Goal: Task Accomplishment & Management: Use online tool/utility

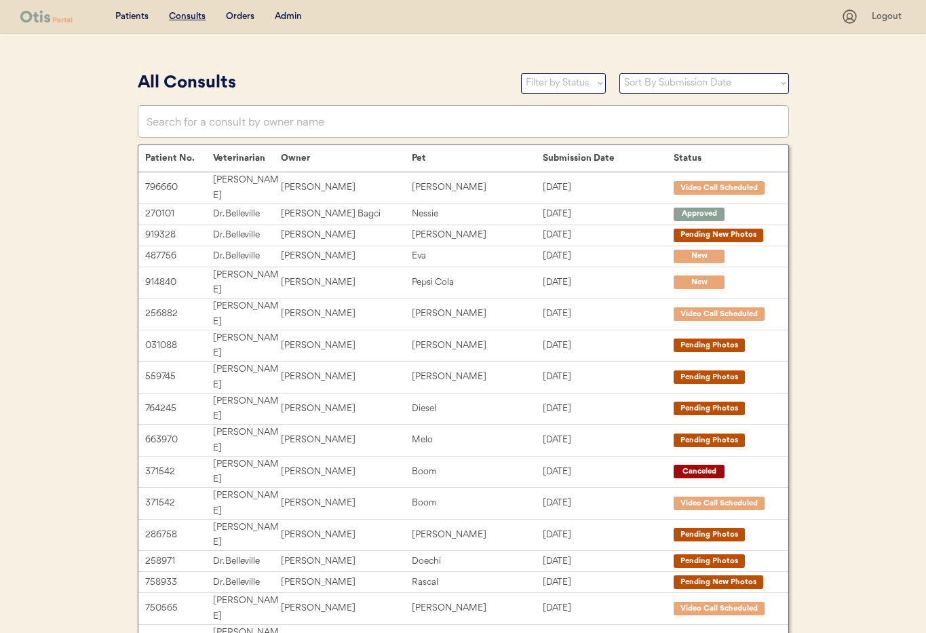
drag, startPoint x: 292, startPoint y: 18, endPoint x: 290, endPoint y: 30, distance: 11.8
click at [292, 18] on div "Admin" at bounding box center [288, 17] width 27 height 14
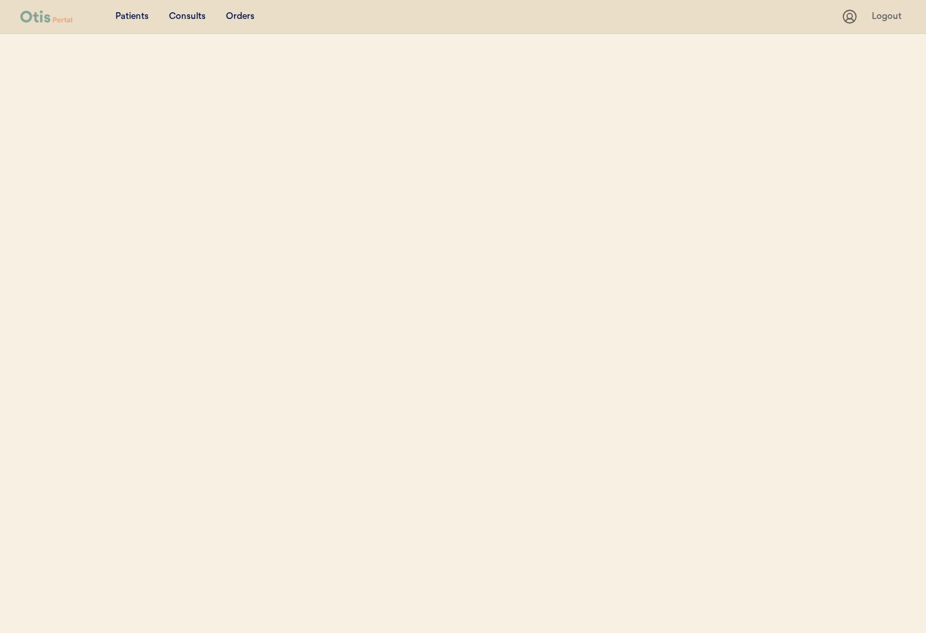
select select ""Name""
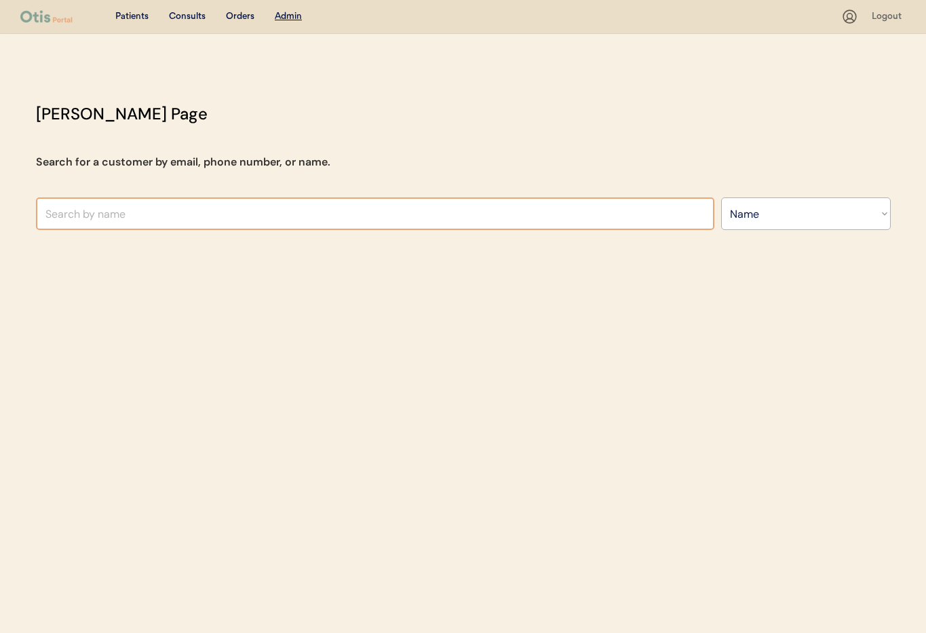
click at [212, 216] on input "text" at bounding box center [375, 213] width 678 height 33
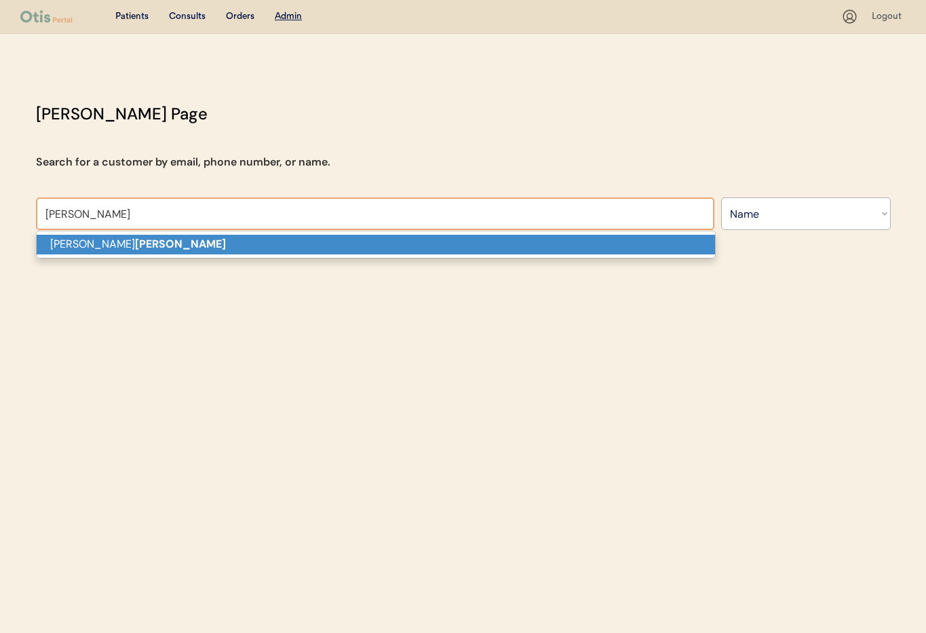
click at [211, 248] on p "Daniel Grimes" at bounding box center [376, 245] width 678 height 20
type input "Daniel Grimes"
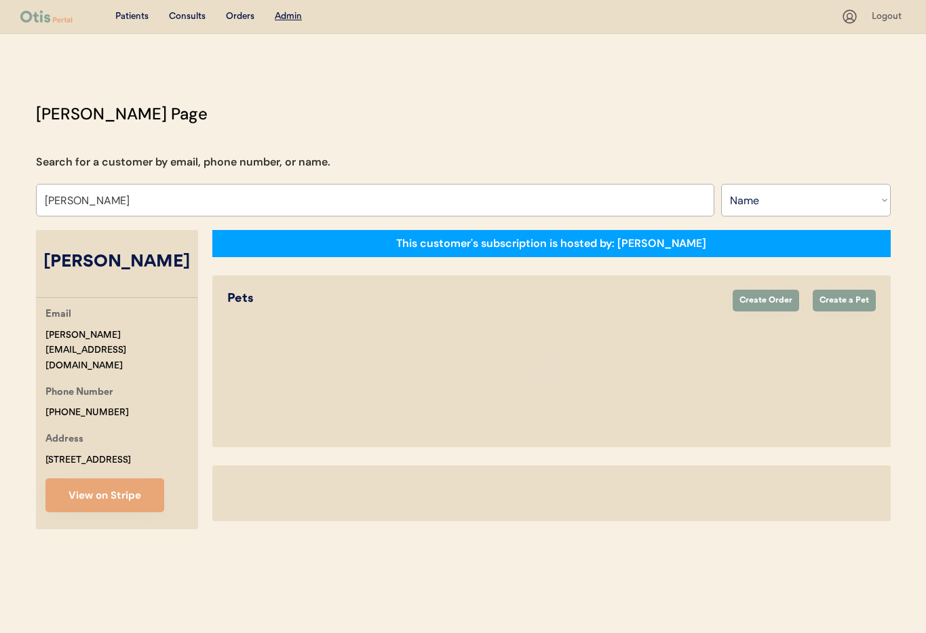
select select "true"
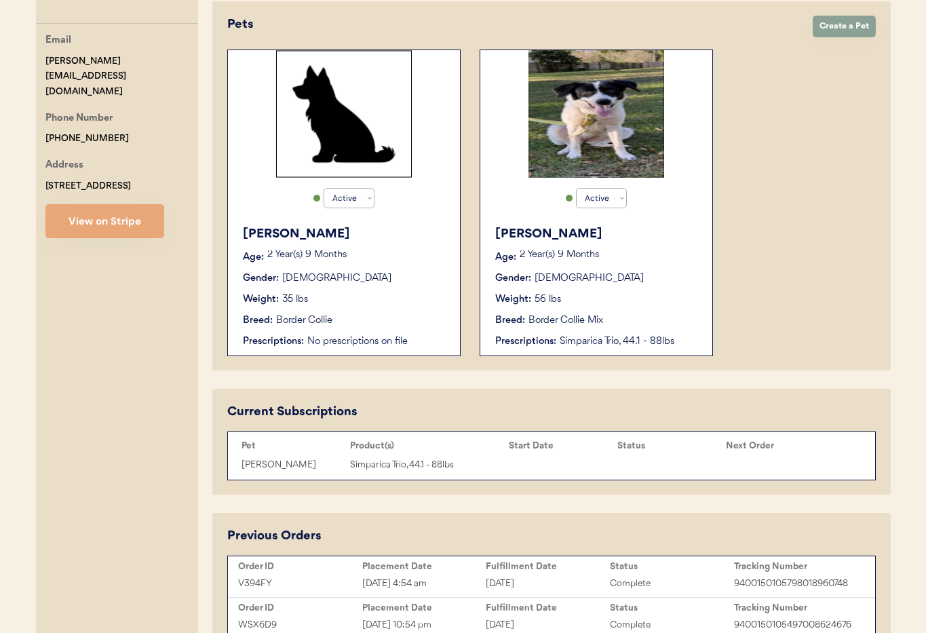
scroll to position [285, 0]
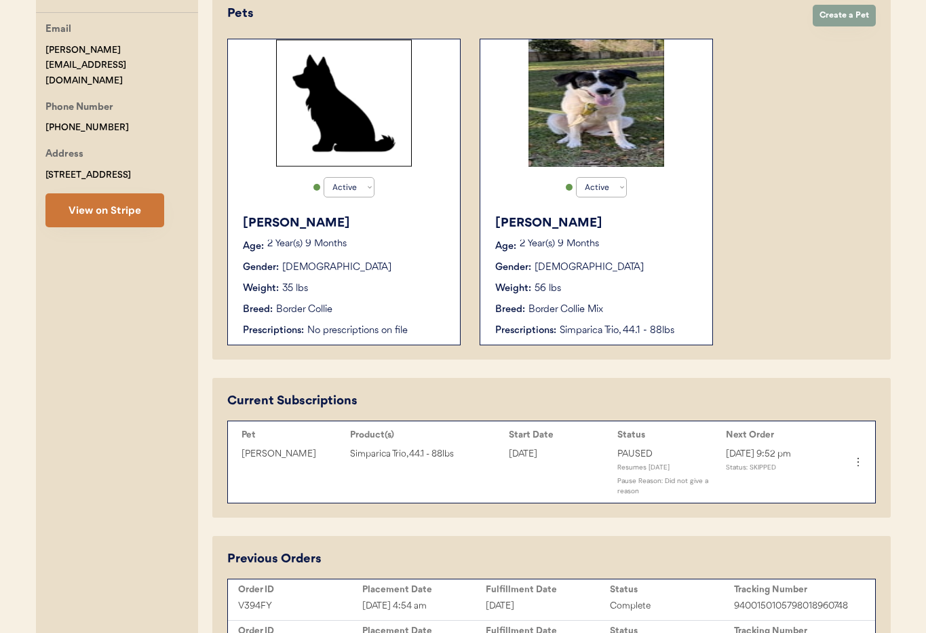
click at [121, 199] on button "View on Stripe" at bounding box center [104, 210] width 119 height 34
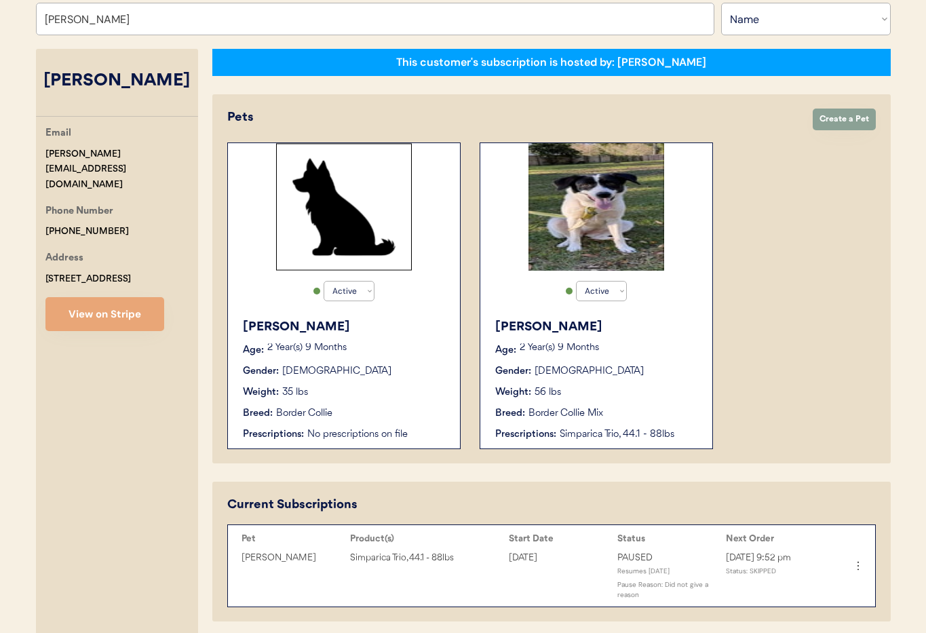
scroll to position [132, 0]
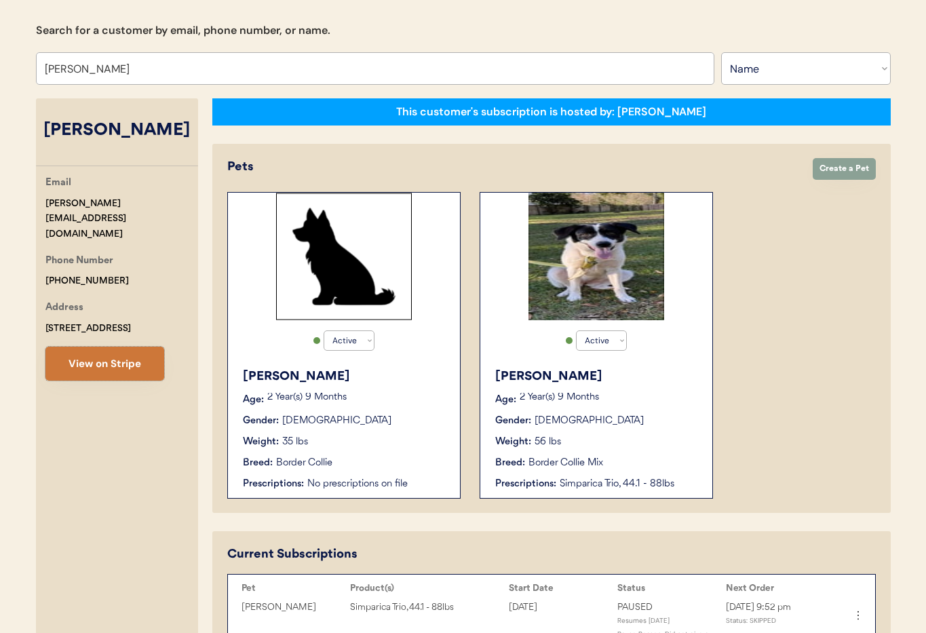
click at [104, 351] on button "View on Stripe" at bounding box center [104, 364] width 119 height 34
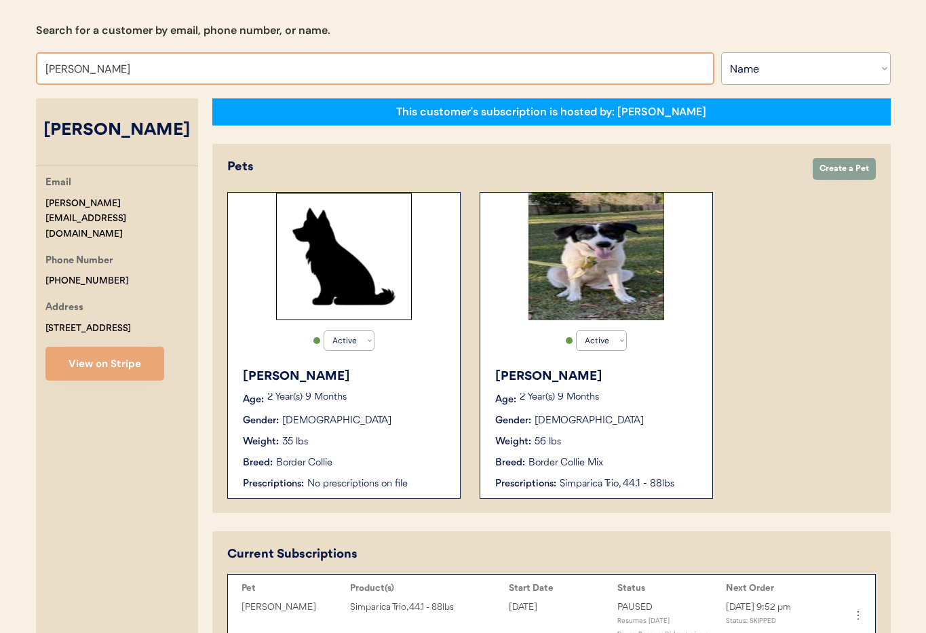
drag, startPoint x: 147, startPoint y: 68, endPoint x: 128, endPoint y: 66, distance: 19.1
click at [128, 66] on input "Daniel Grimes" at bounding box center [375, 68] width 678 height 33
drag, startPoint x: 127, startPoint y: 71, endPoint x: 0, endPoint y: 61, distance: 127.2
click at [0, 61] on div "Patients Consults Orders Admin Logout Otis Admin Page Search for a customer by …" at bounding box center [463, 442] width 926 height 1148
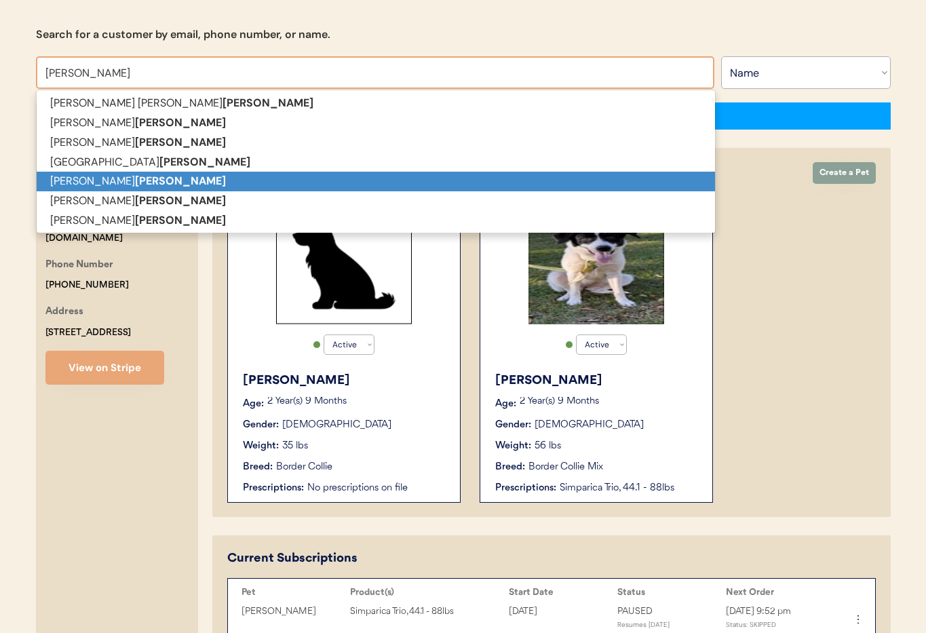
scroll to position [3, 0]
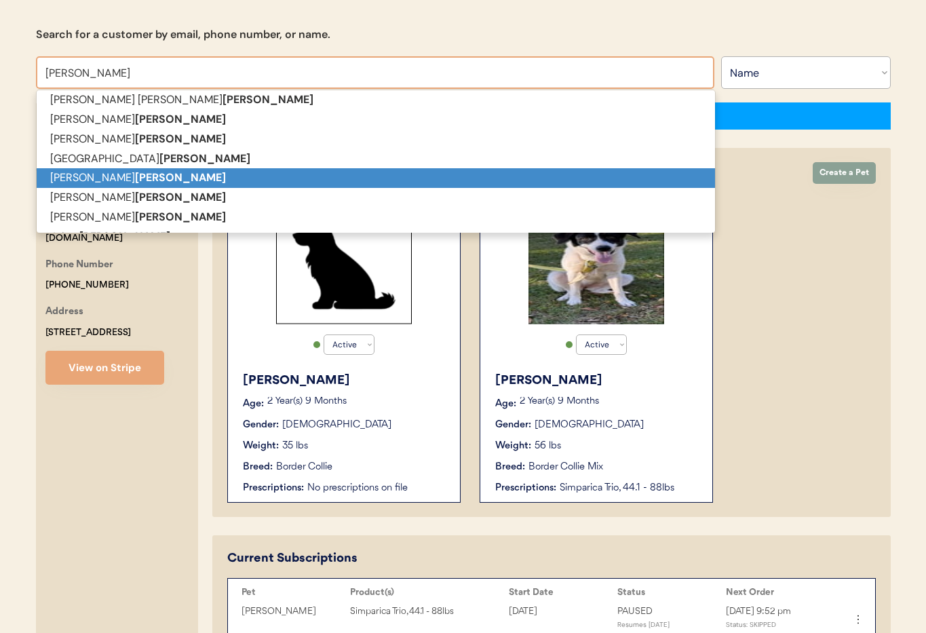
click at [81, 178] on p "Darlene W Jones" at bounding box center [376, 178] width 678 height 20
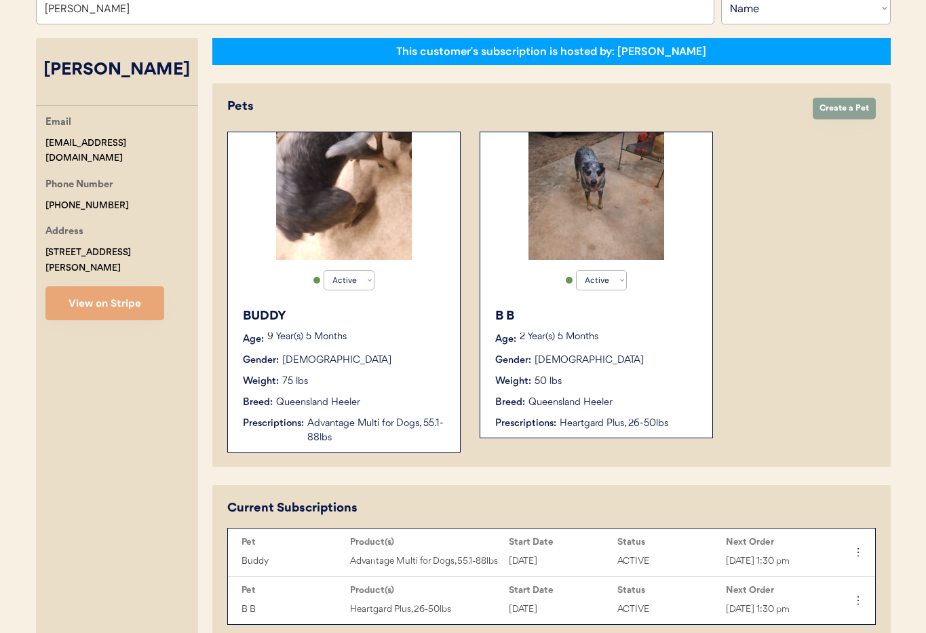
type input "[PERSON_NAME]"
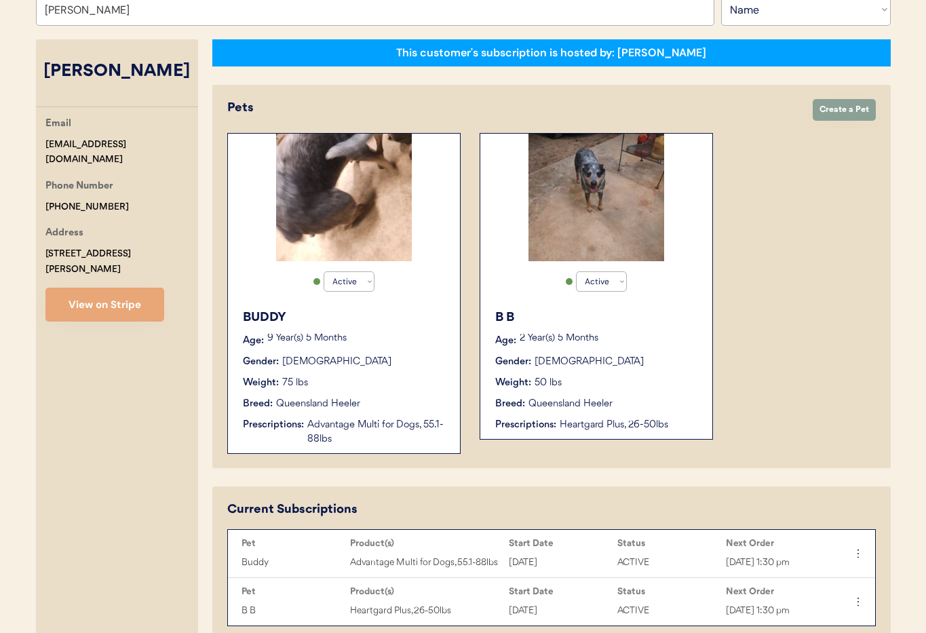
click at [381, 399] on div "Breed: Queensland Heeler" at bounding box center [344, 404] width 203 height 14
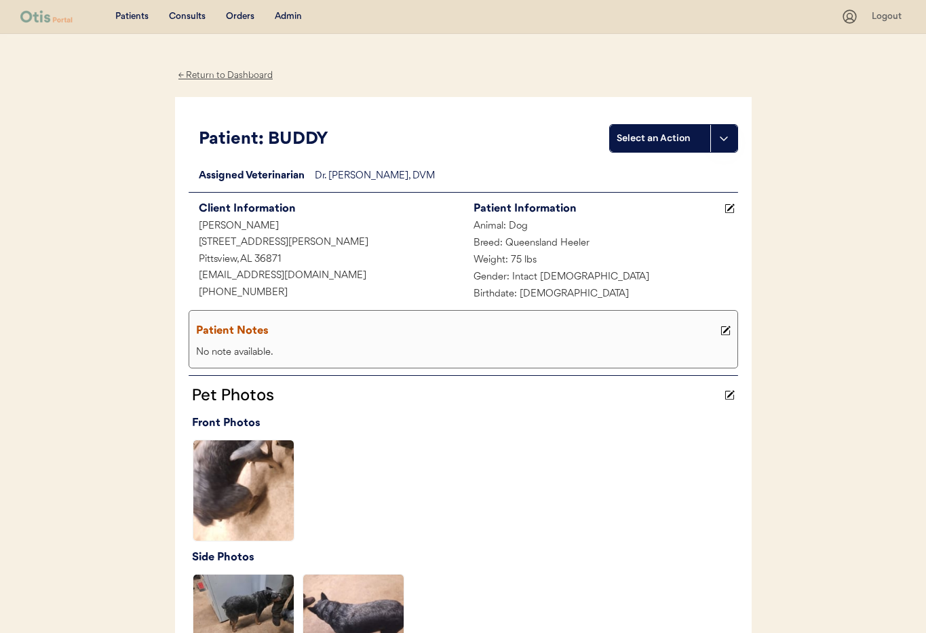
click at [221, 75] on div "← Return to Dashboard" at bounding box center [226, 76] width 102 height 16
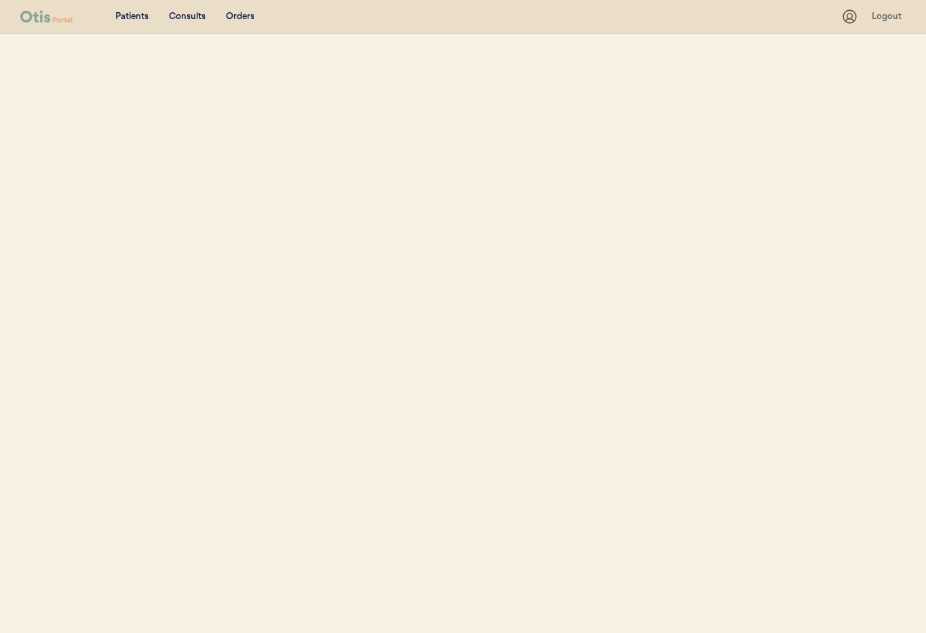
select select ""Name""
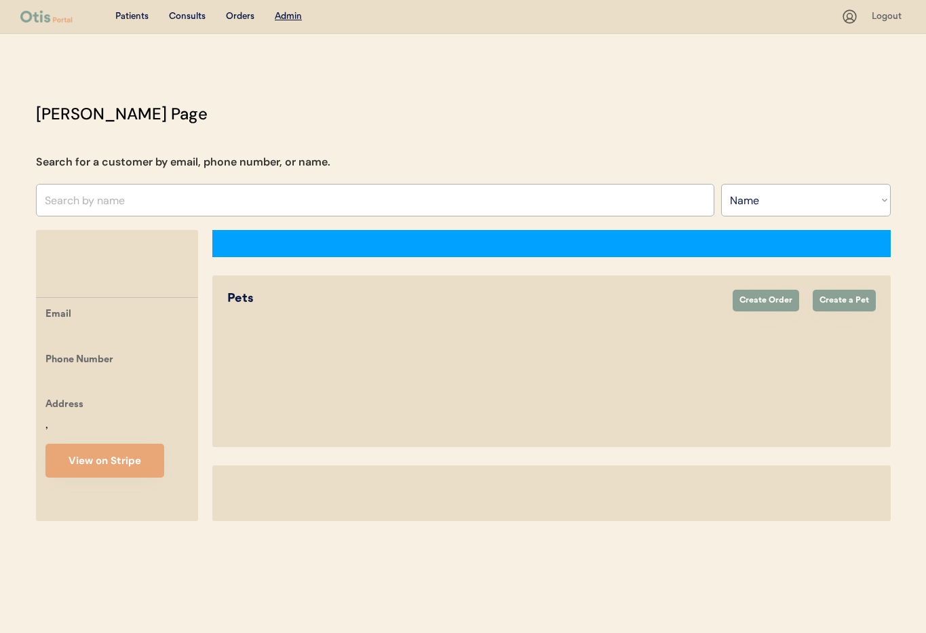
select select "true"
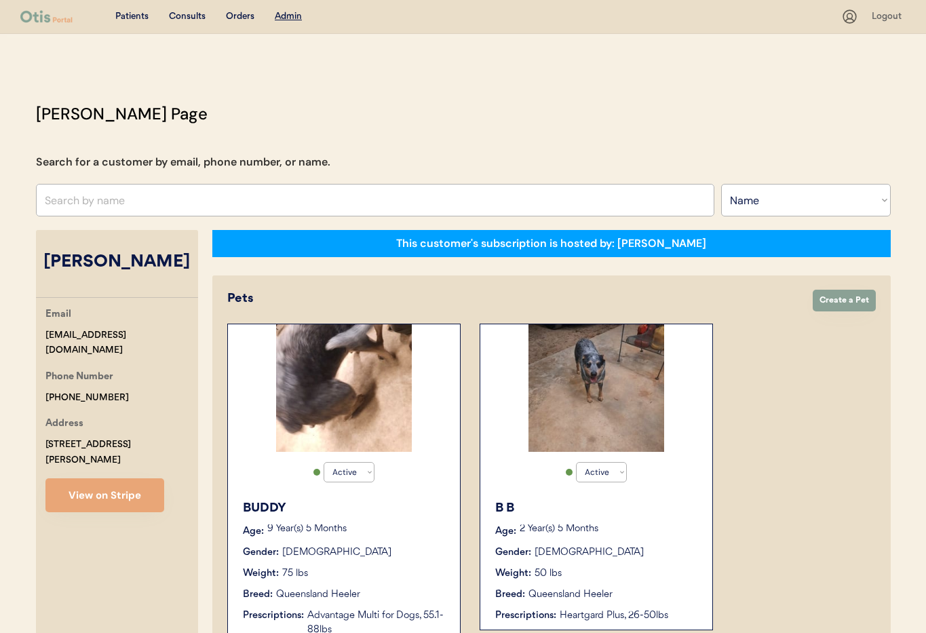
click at [637, 559] on div "B B Age: [DEMOGRAPHIC_DATA] Year(s) 5 Months Gender: [DEMOGRAPHIC_DATA] Weight:…" at bounding box center [596, 560] width 218 height 137
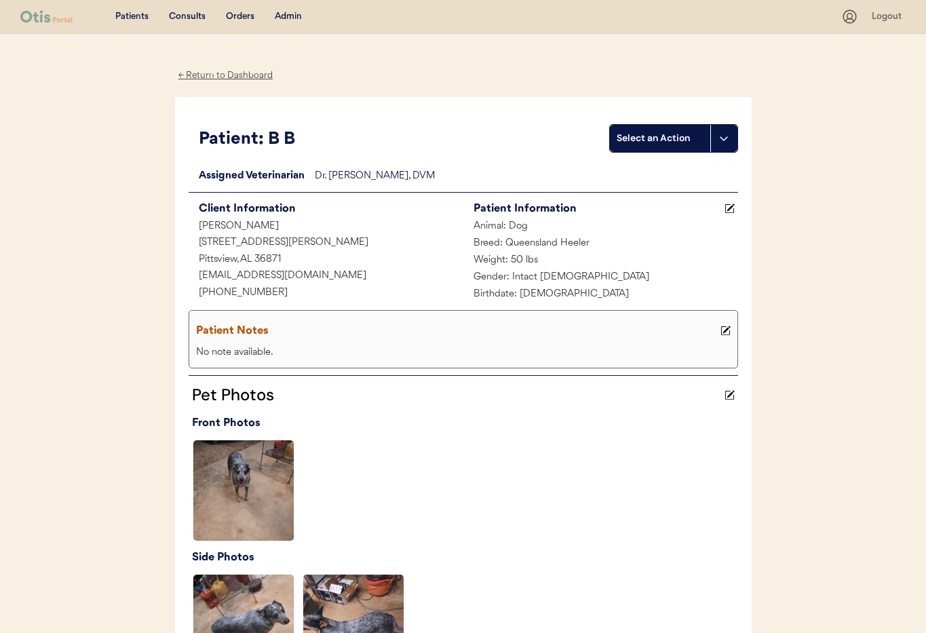
click at [205, 78] on div "← Return to Dashboard" at bounding box center [226, 76] width 102 height 16
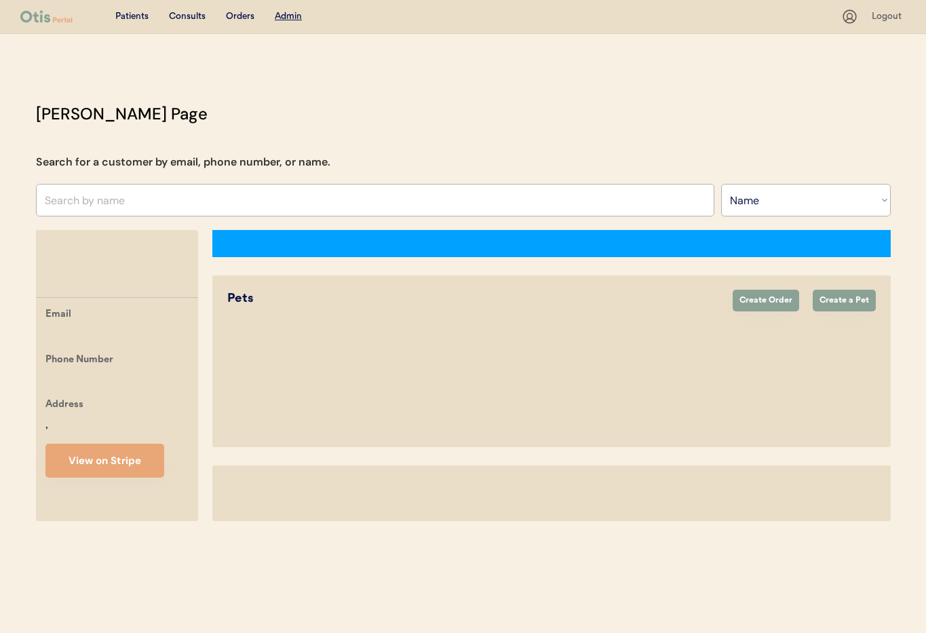
select select ""Name""
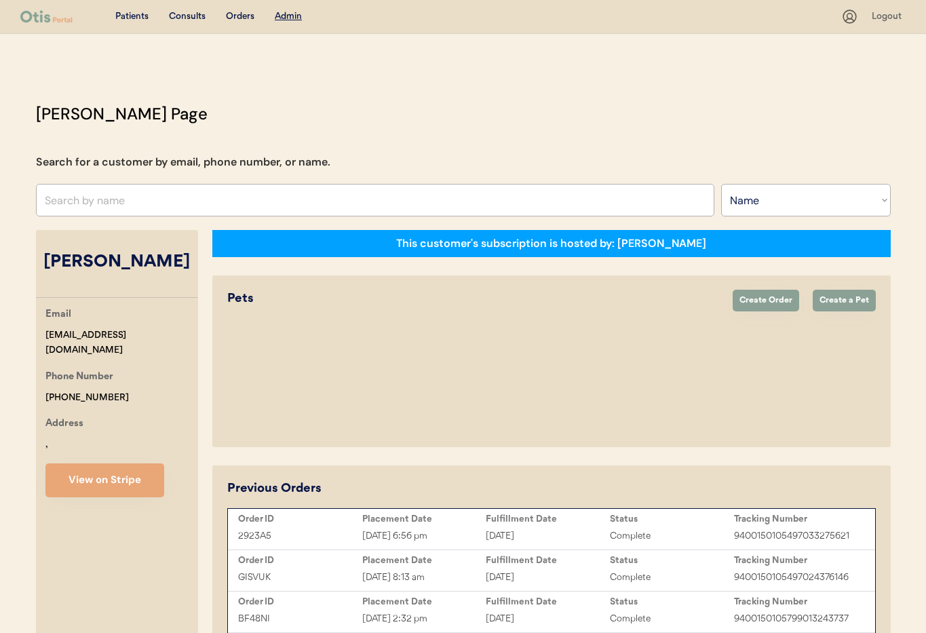
select select "true"
